Goal: Task Accomplishment & Management: Manage account settings

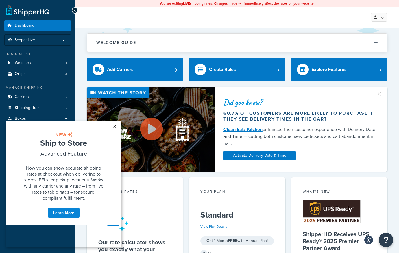
click at [115, 125] on link "×" at bounding box center [115, 126] width 10 height 10
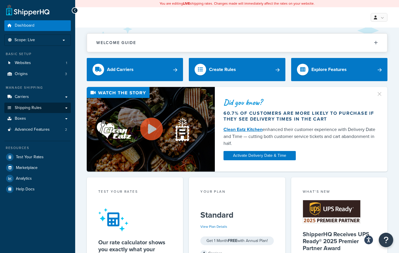
click at [56, 107] on link "Shipping Rules" at bounding box center [37, 107] width 67 height 11
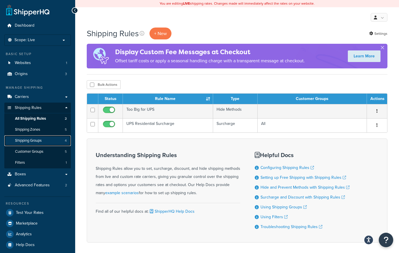
click at [45, 142] on link "Shipping Groups 4" at bounding box center [37, 140] width 67 height 11
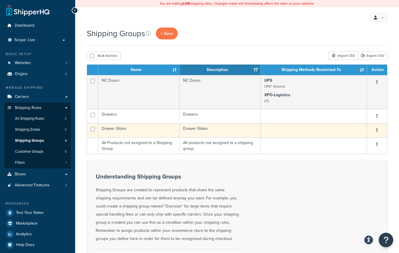
click at [376, 131] on button "button" at bounding box center [377, 130] width 8 height 9
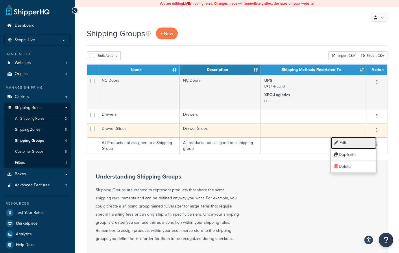
click at [352, 142] on link "Edit" at bounding box center [354, 143] width 46 height 12
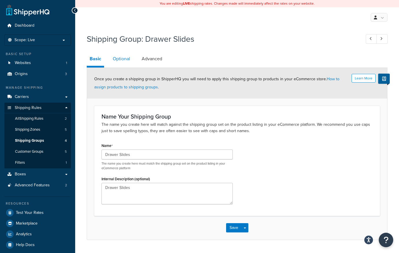
click at [122, 57] on link "Optional" at bounding box center [121, 59] width 23 height 14
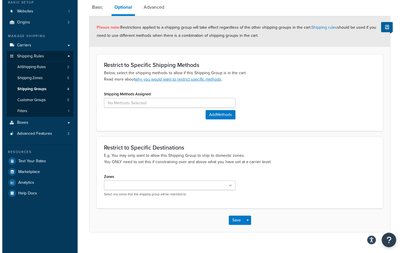
scroll to position [58, 0]
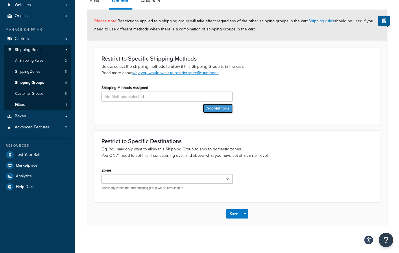
click at [219, 108] on button "Add Methods" at bounding box center [218, 108] width 30 height 9
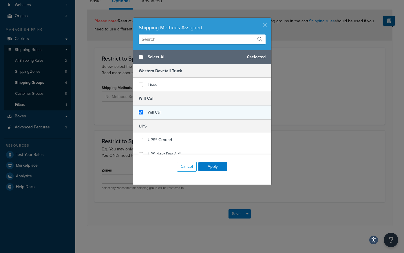
checkbox input "true"
click at [159, 112] on span "Will Call" at bounding box center [155, 112] width 14 height 6
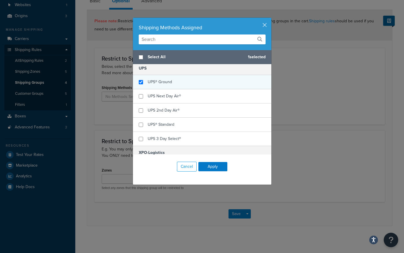
checkbox input "true"
click at [161, 84] on span "UPS® Ground" at bounding box center [160, 82] width 24 height 6
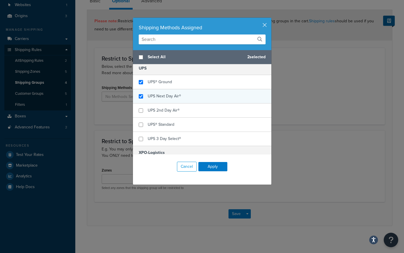
checkbox input "true"
click at [163, 98] on span "UPS Next Day Air®" at bounding box center [164, 96] width 33 height 6
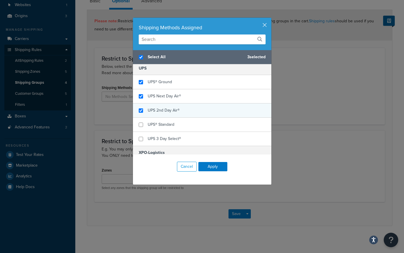
checkbox input "true"
click at [163, 111] on span "UPS 2nd Day Air®" at bounding box center [164, 110] width 32 height 6
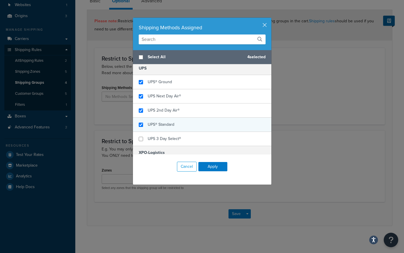
checkbox input "false"
checkbox input "true"
click at [170, 127] on span "UPS® Standard" at bounding box center [161, 124] width 27 height 6
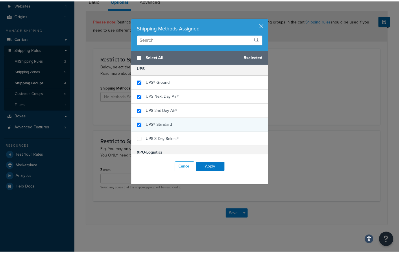
scroll to position [77, 0]
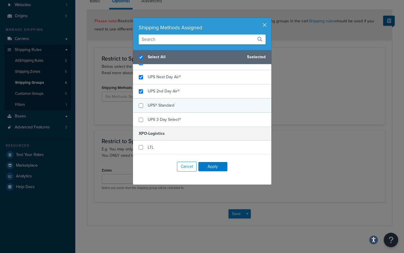
checkbox input "true"
checkbox input "false"
click at [164, 102] on div "UPS® Standard" at bounding box center [161, 105] width 27 height 8
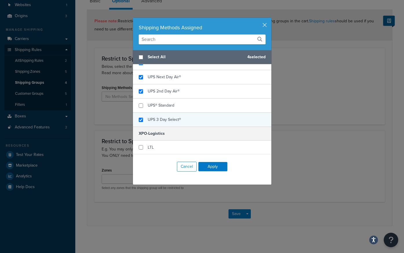
checkbox input "false"
checkbox input "true"
click at [170, 120] on span "UPS 3 Day Select®" at bounding box center [164, 119] width 33 height 6
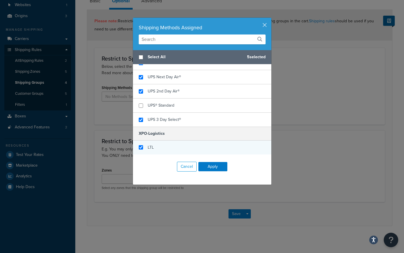
checkbox input "true"
click at [155, 147] on div "LTL" at bounding box center [202, 147] width 138 height 14
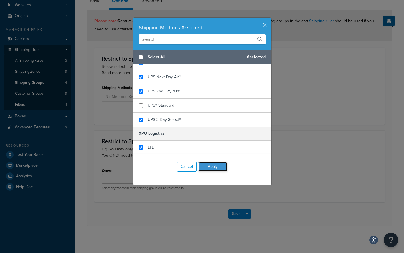
click at [214, 168] on button "Apply" at bounding box center [212, 166] width 29 height 9
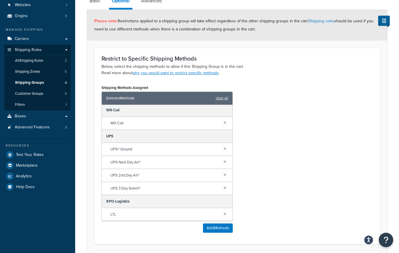
scroll to position [180, 0]
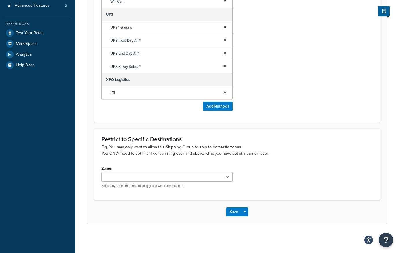
drag, startPoint x: 208, startPoint y: 168, endPoint x: 208, endPoint y: 173, distance: 5.2
click at [208, 171] on div "Zones US 48 US APO US Local US POBox Select any zones that this shipping group …" at bounding box center [167, 176] width 131 height 24
click at [243, 181] on div "Zones US 48 US APO US Local US POBox Select any zones that this shipping group …" at bounding box center [237, 178] width 280 height 28
click at [227, 177] on icon at bounding box center [227, 176] width 3 height 3
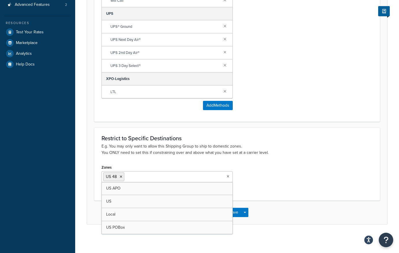
click at [324, 168] on div "Zones US 48 US APO US Local US POBox Select any zones that this shipping group …" at bounding box center [237, 178] width 280 height 30
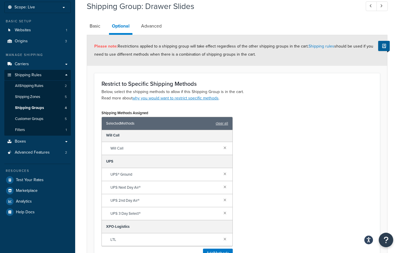
scroll to position [0, 0]
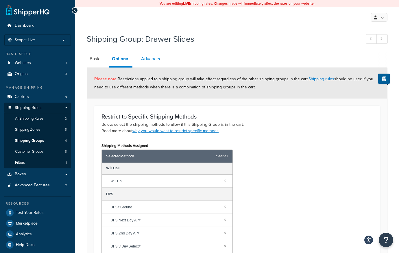
click at [144, 59] on link "Advanced" at bounding box center [151, 59] width 26 height 14
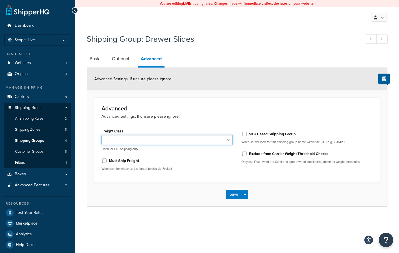
drag, startPoint x: 140, startPoint y: 141, endPoint x: 159, endPoint y: 138, distance: 19.5
click at [140, 141] on select "50 55 60 65 70 77.5 85 92.5 100 110 125 150 175 200 250 300 400 500" at bounding box center [167, 140] width 131 height 10
click at [205, 136] on select "50 55 60 65 70 77.5 85 92.5 100 110 125 150 175 200 250 300 400 500" at bounding box center [167, 140] width 131 height 10
click at [228, 141] on select "50 55 60 65 70 77.5 85 92.5 100 110 125 150 175 200 250 300 400 500" at bounding box center [167, 140] width 131 height 10
select select "70"
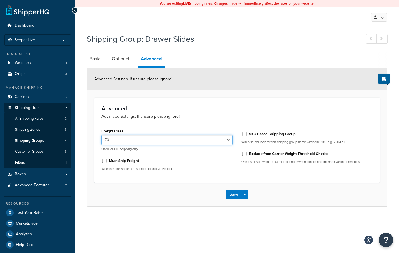
click at [102, 135] on select "50 55 60 65 70 77.5 85 92.5 100 110 125 150 175 200 250 300 400 500" at bounding box center [167, 140] width 131 height 10
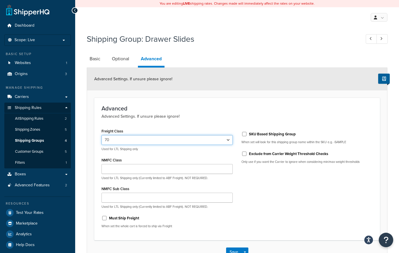
click at [232, 142] on select "50 55 60 65 70 77.5 85 92.5 100 110 125 150 175 200 250 300 400 500" at bounding box center [167, 140] width 131 height 10
select select
click at [102, 135] on select "50 55 60 65 70 77.5 85 92.5 100 110 125 150 175 200 250 300 400 500" at bounding box center [167, 140] width 131 height 10
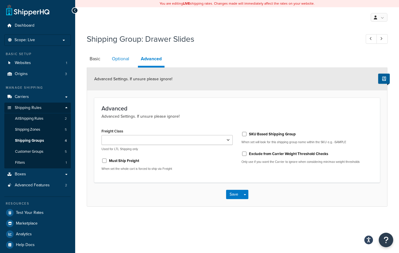
click at [119, 58] on link "Optional" at bounding box center [120, 59] width 23 height 14
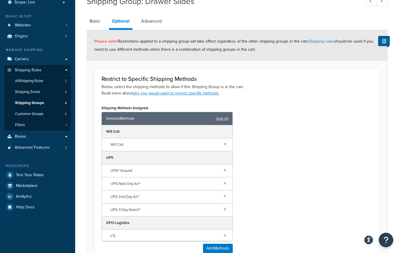
scroll to position [37, 0]
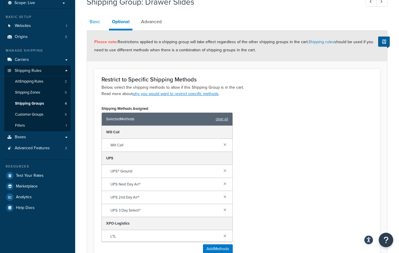
click at [92, 21] on link "Basic" at bounding box center [95, 22] width 16 height 14
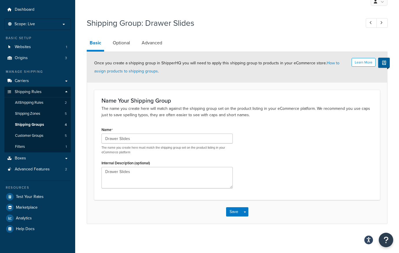
scroll to position [16, 0]
click at [237, 213] on button "Save" at bounding box center [234, 211] width 16 height 9
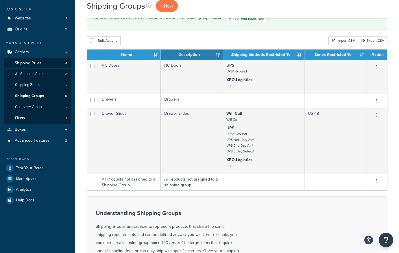
scroll to position [58, 0]
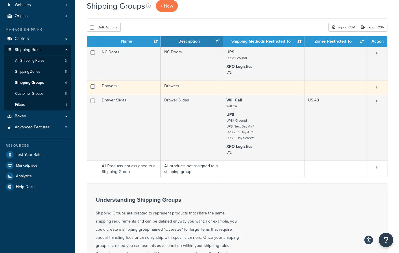
click at [378, 86] on button "button" at bounding box center [377, 87] width 8 height 9
click at [358, 99] on link "Edit" at bounding box center [354, 101] width 46 height 12
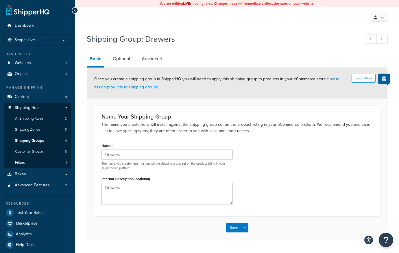
click at [109, 57] on li "Basic" at bounding box center [98, 60] width 23 height 16
click at [117, 56] on link "Optional" at bounding box center [121, 59] width 23 height 14
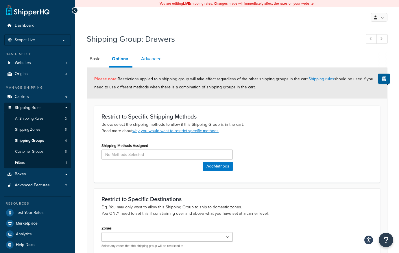
click at [157, 61] on link "Advanced" at bounding box center [151, 59] width 26 height 14
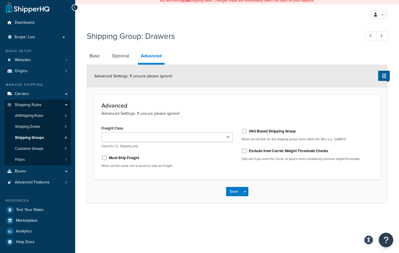
scroll to position [4, 0]
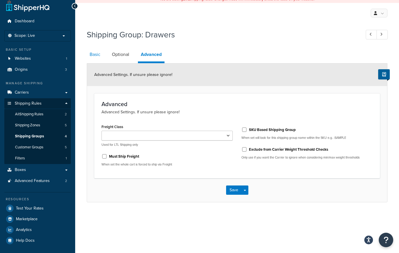
click at [95, 57] on link "Basic" at bounding box center [95, 54] width 16 height 14
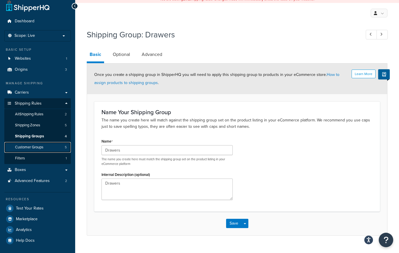
click at [54, 148] on link "Customer Groups 5" at bounding box center [37, 147] width 67 height 11
